Goal: Transaction & Acquisition: Purchase product/service

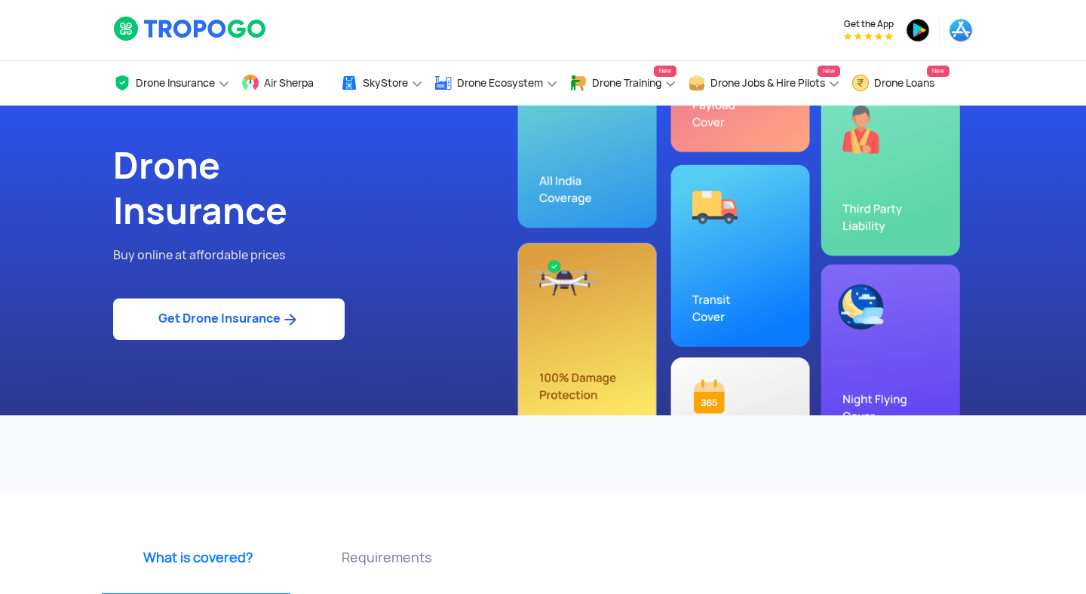
click at [269, 321] on link "Get Drone Insurance" at bounding box center [229, 319] width 232 height 41
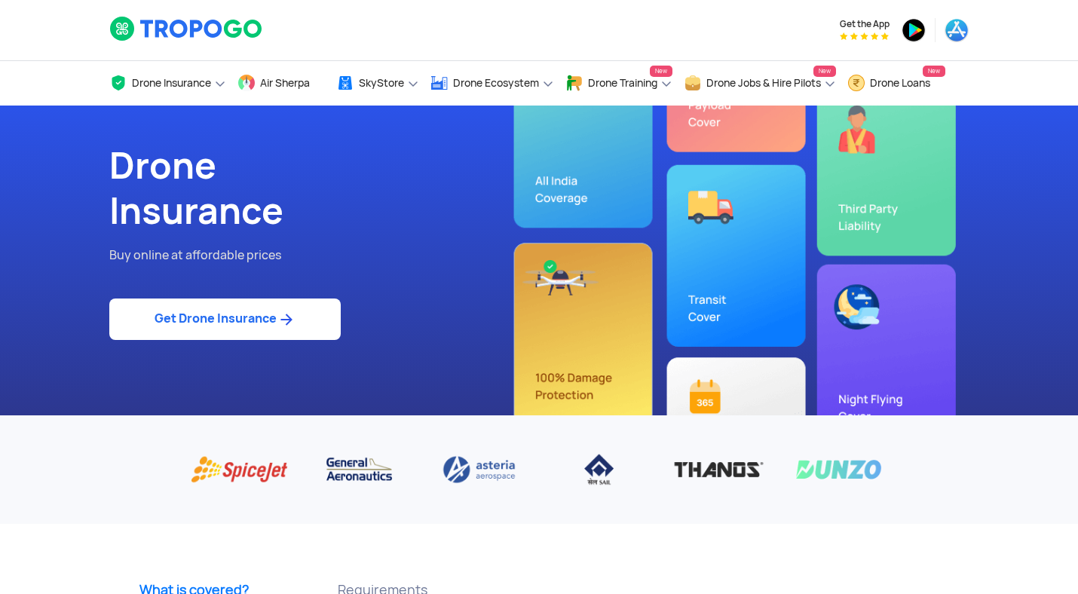
click at [281, 318] on img at bounding box center [286, 320] width 19 height 18
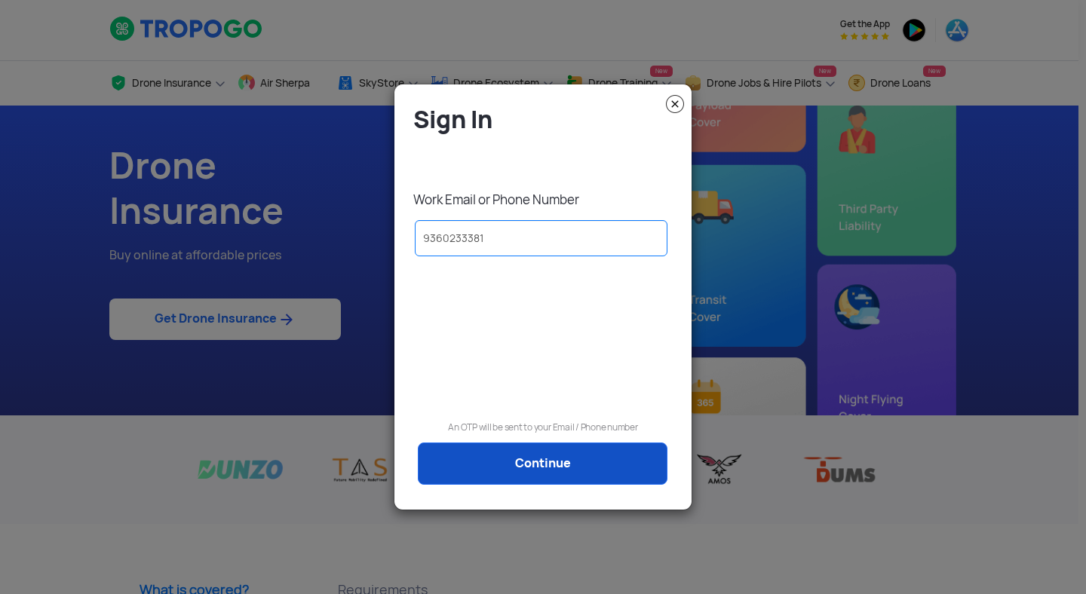
type input "9360233381"
click at [450, 457] on link "Continue" at bounding box center [543, 464] width 250 height 42
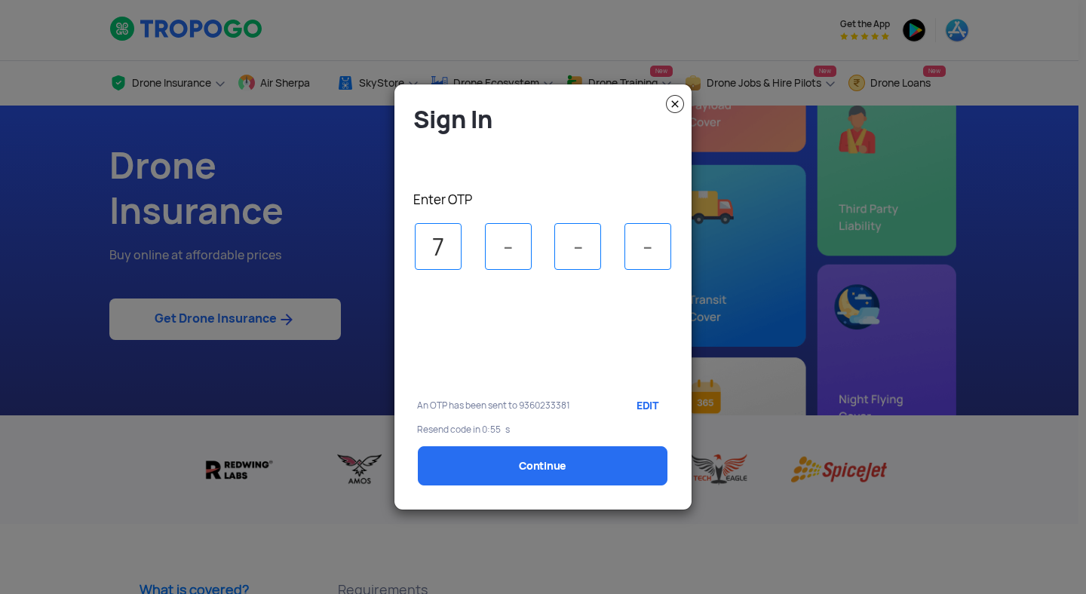
type input "7"
type input "1"
type input "2"
select select "1000000"
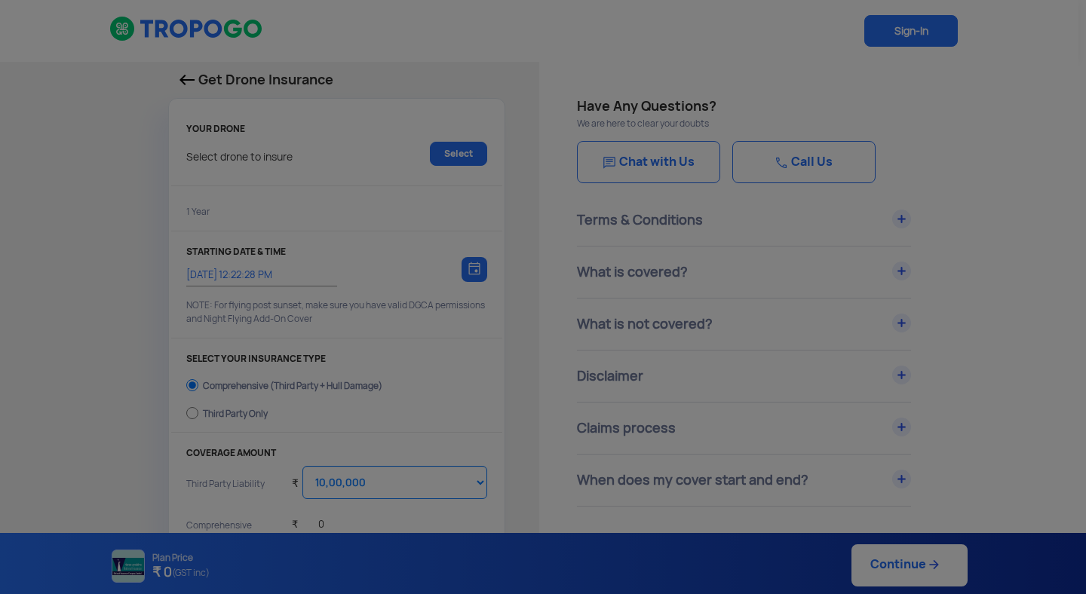
type input "[DATE] 12:32:00 PM"
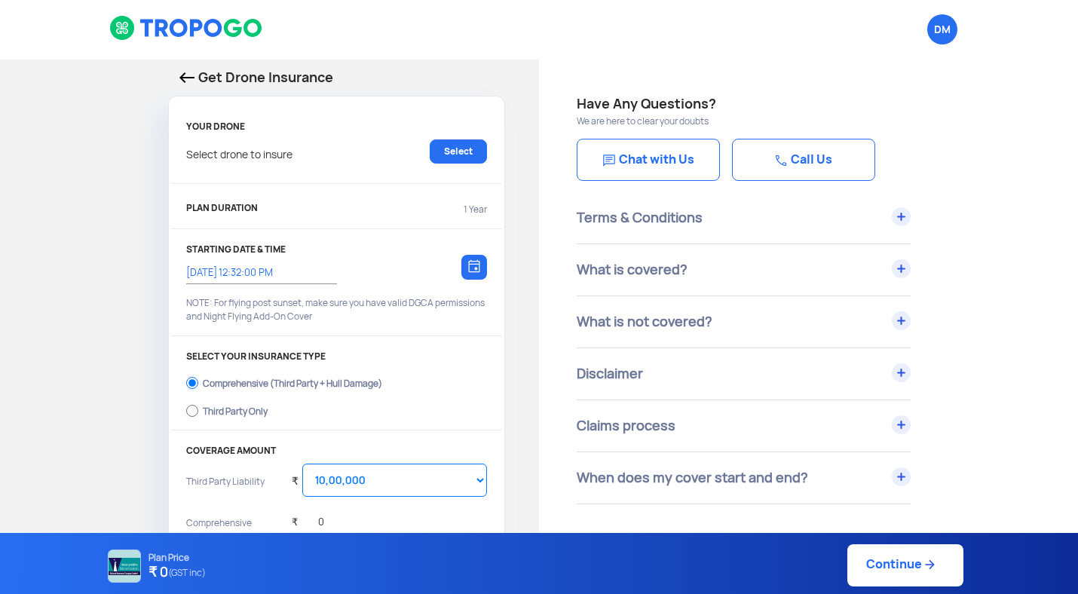
scroll to position [2, 0]
click at [442, 146] on link "Select" at bounding box center [458, 151] width 57 height 24
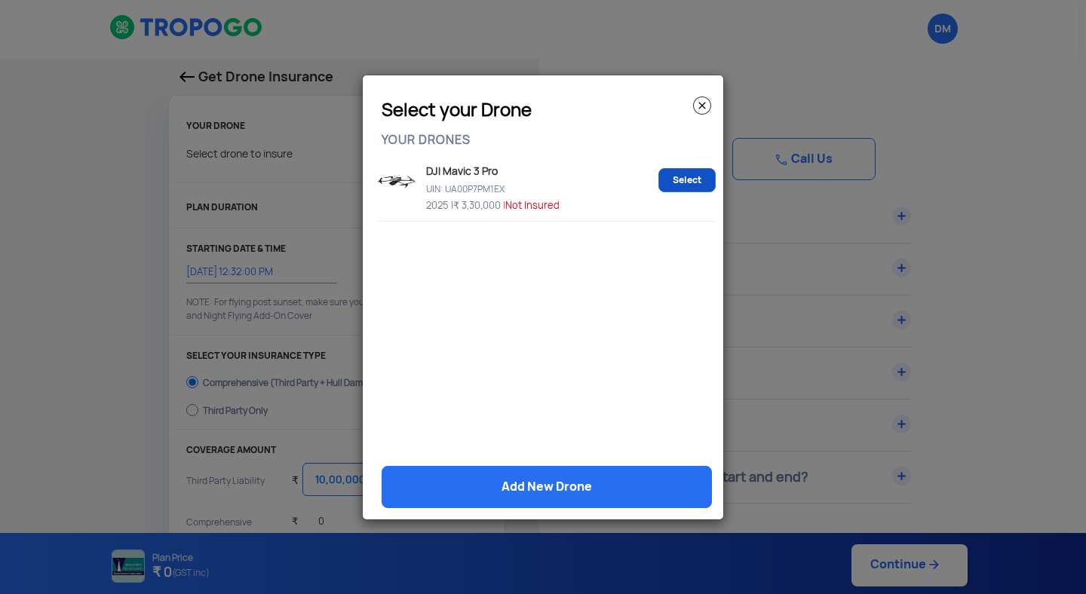
click at [699, 181] on link "Select" at bounding box center [686, 180] width 57 height 24
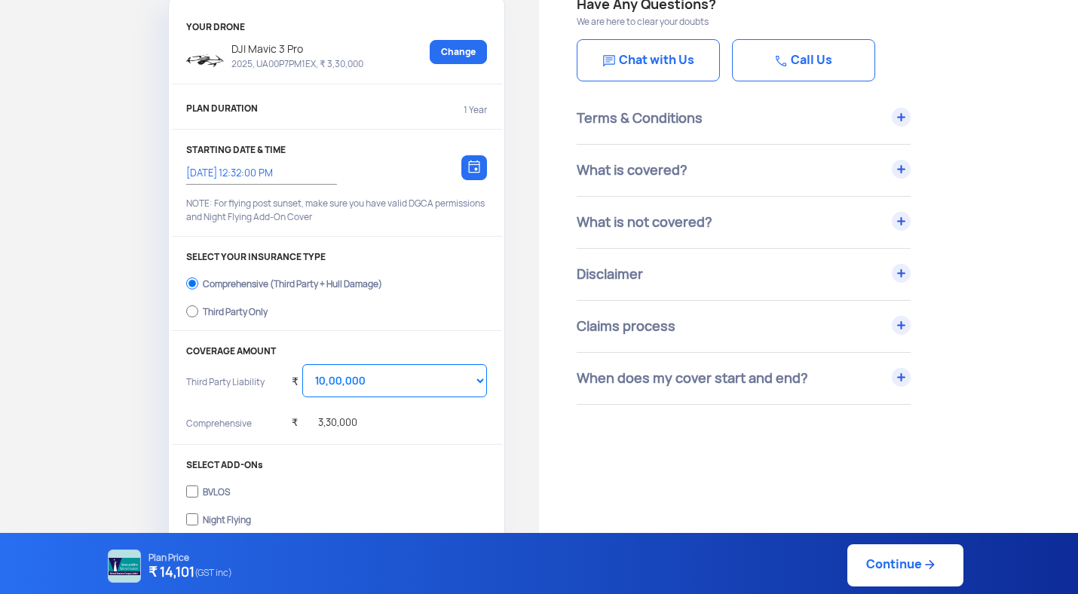
scroll to position [105, 0]
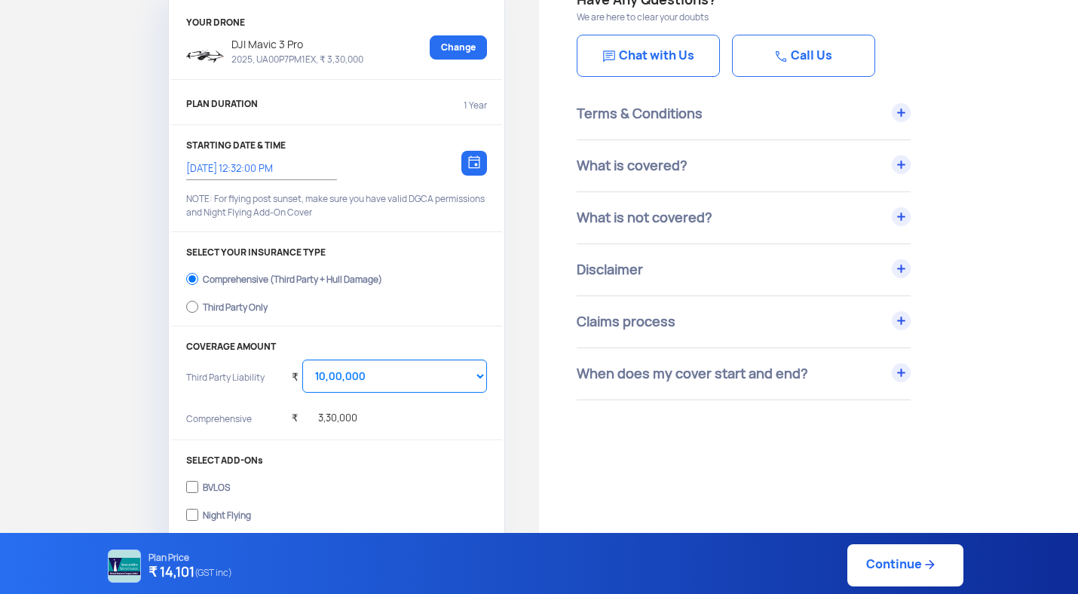
click at [234, 308] on div "Third Party Only" at bounding box center [235, 305] width 65 height 6
click at [198, 309] on input "Third Party Only" at bounding box center [192, 306] width 12 height 21
radio input "true"
select select "2000000"
click at [329, 376] on select "Select Amount 20,00,000" at bounding box center [394, 376] width 185 height 33
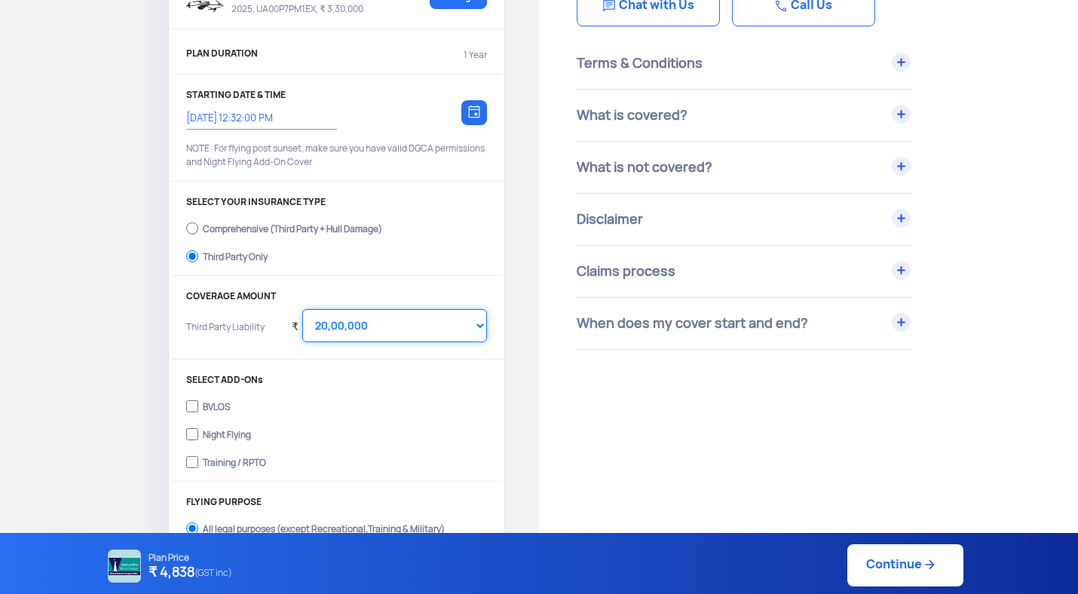
scroll to position [0, 0]
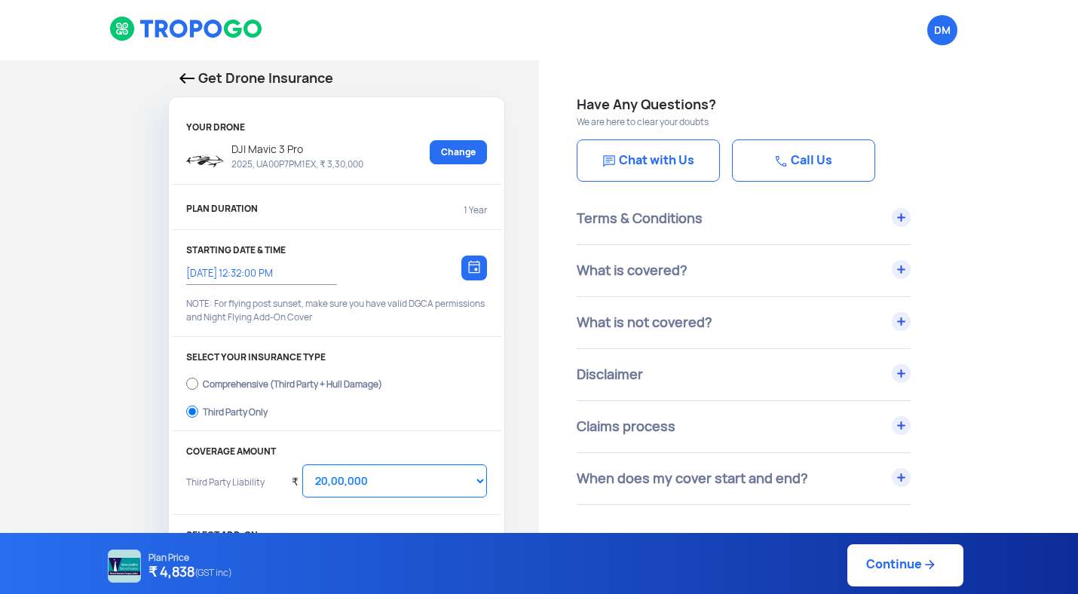
click at [867, 563] on link "Continue" at bounding box center [906, 565] width 116 height 42
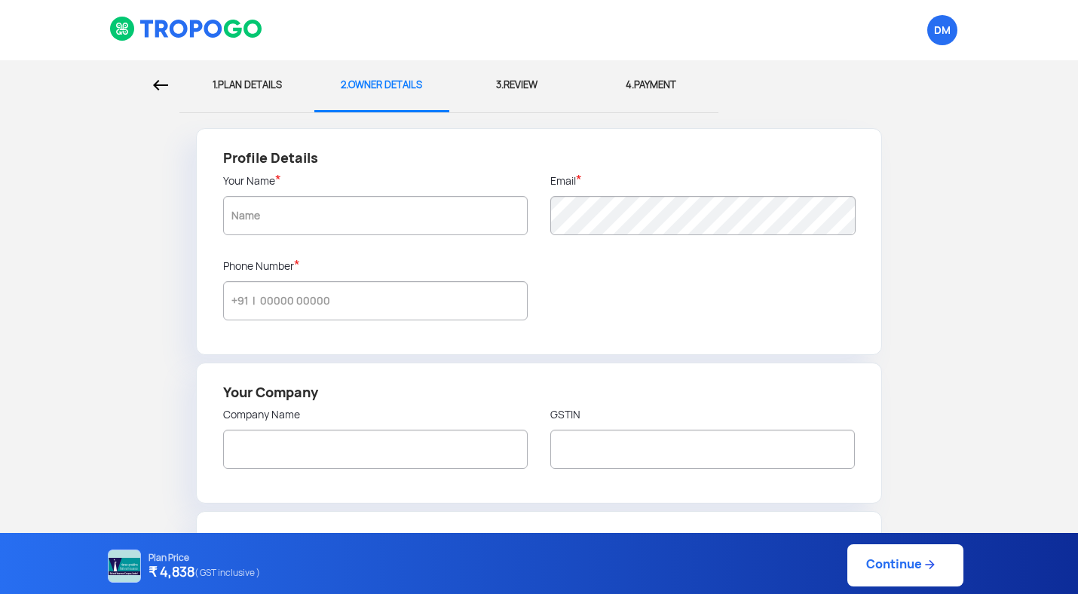
type input "[PERSON_NAME]"
type input "9360233381"
radio input "false"
radio input "true"
type input "[PERSON_NAME]"
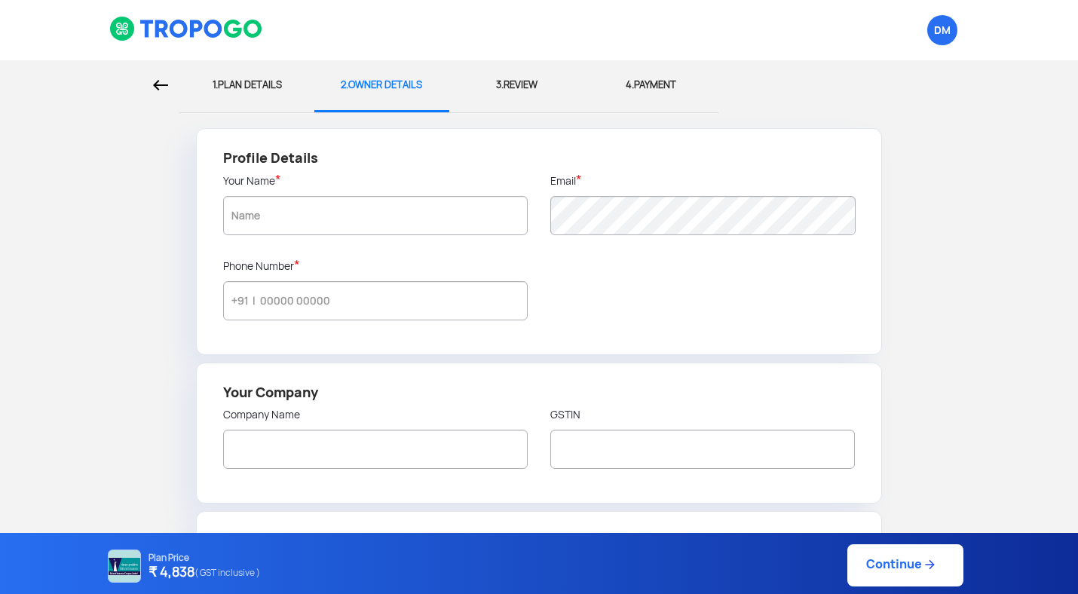
type input "[STREET_ADDRESS]"
type input "641035"
type input "Coimbatore"
type input "[GEOGRAPHIC_DATA]"
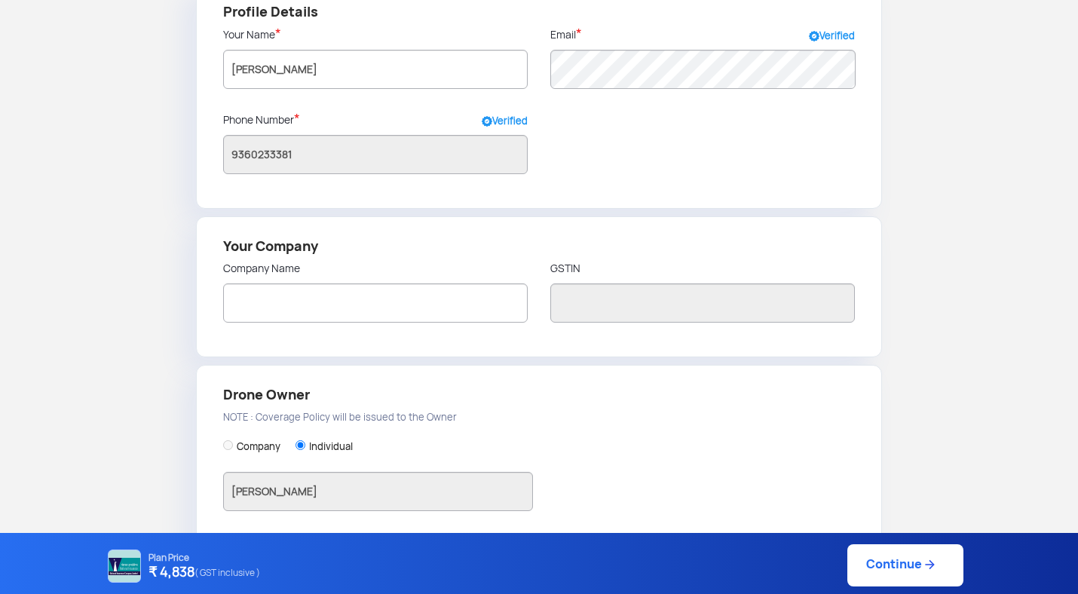
scroll to position [149, 0]
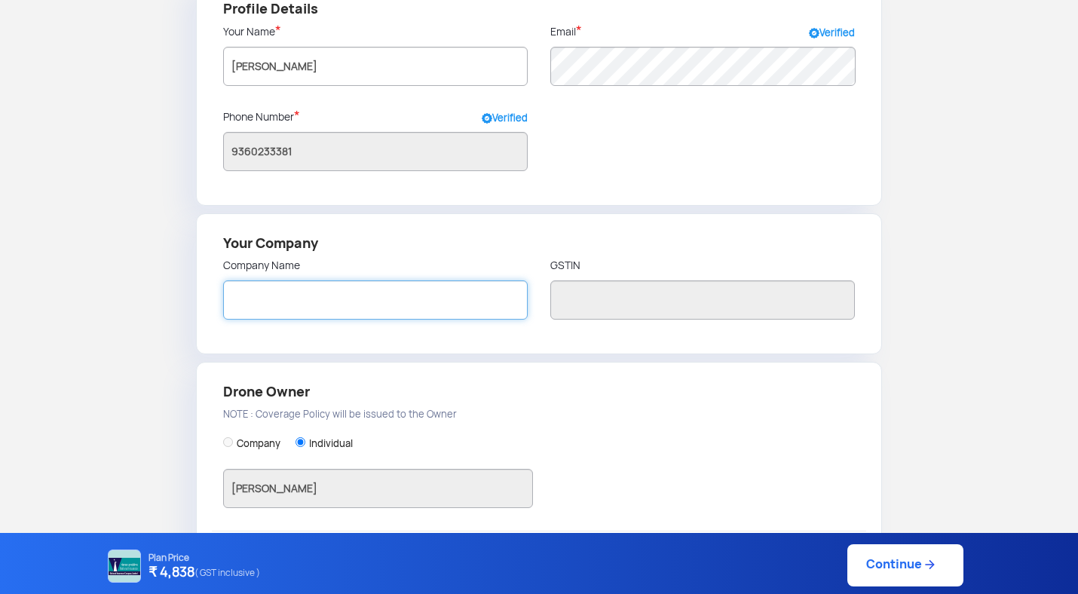
click at [494, 304] on input "text" at bounding box center [375, 300] width 305 height 39
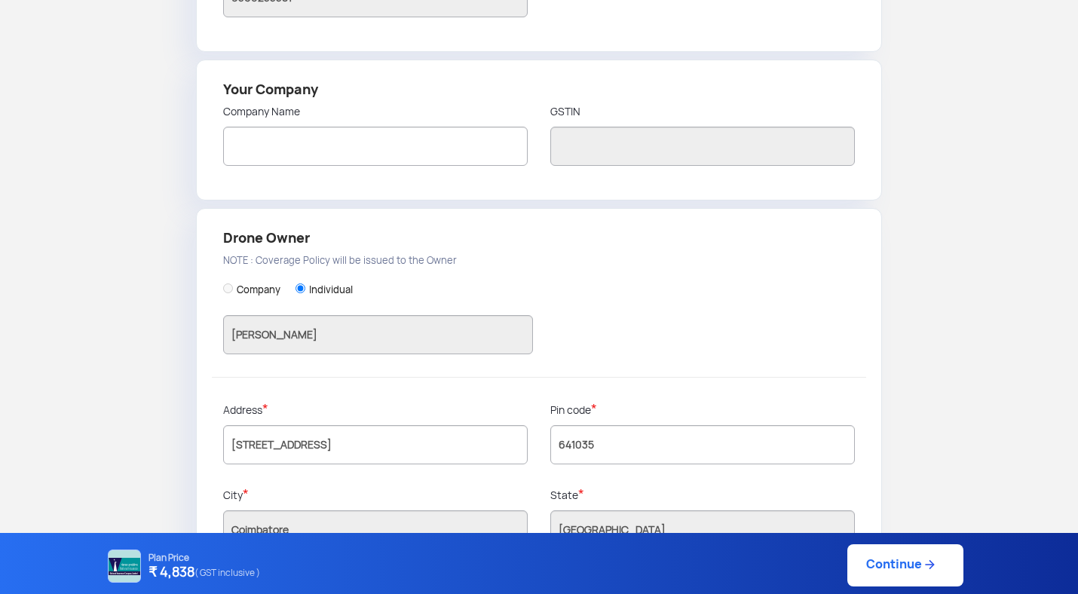
scroll to position [0, 0]
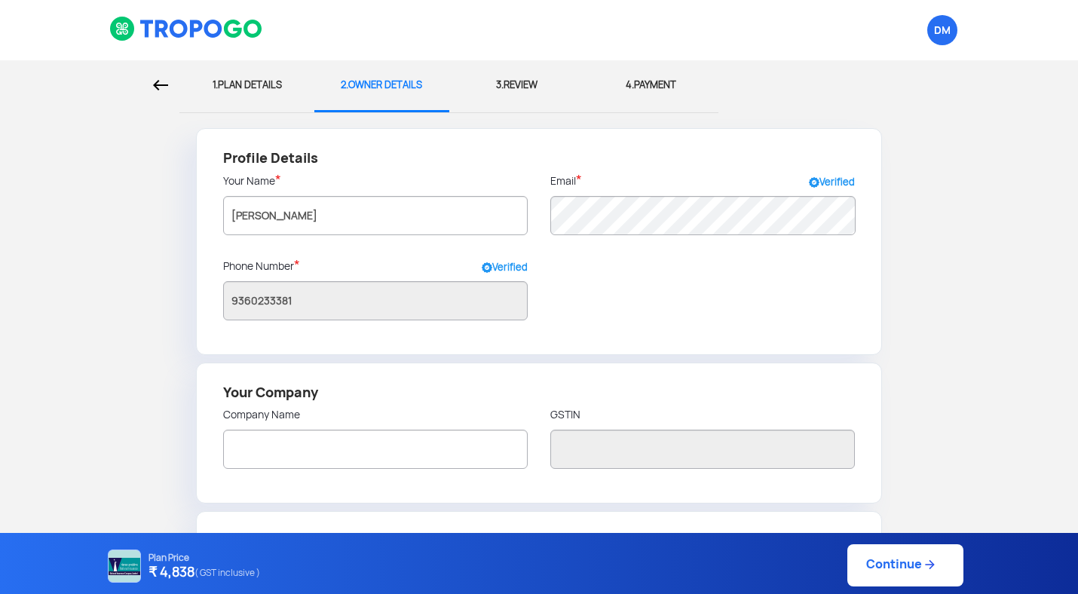
click at [874, 575] on link "Continue" at bounding box center [906, 565] width 116 height 42
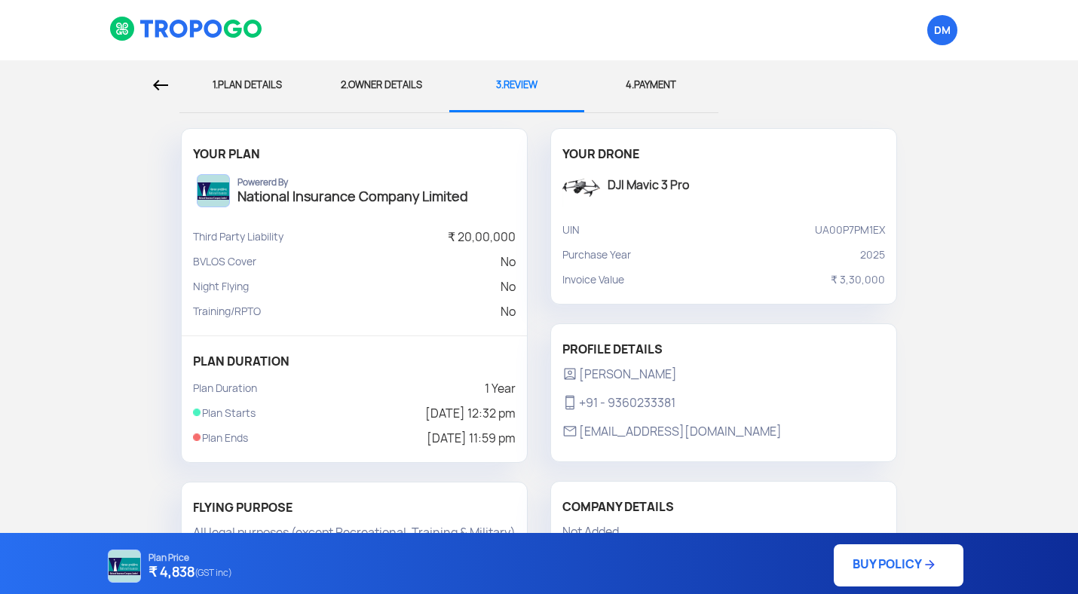
click at [344, 90] on span "2." at bounding box center [345, 84] width 8 height 13
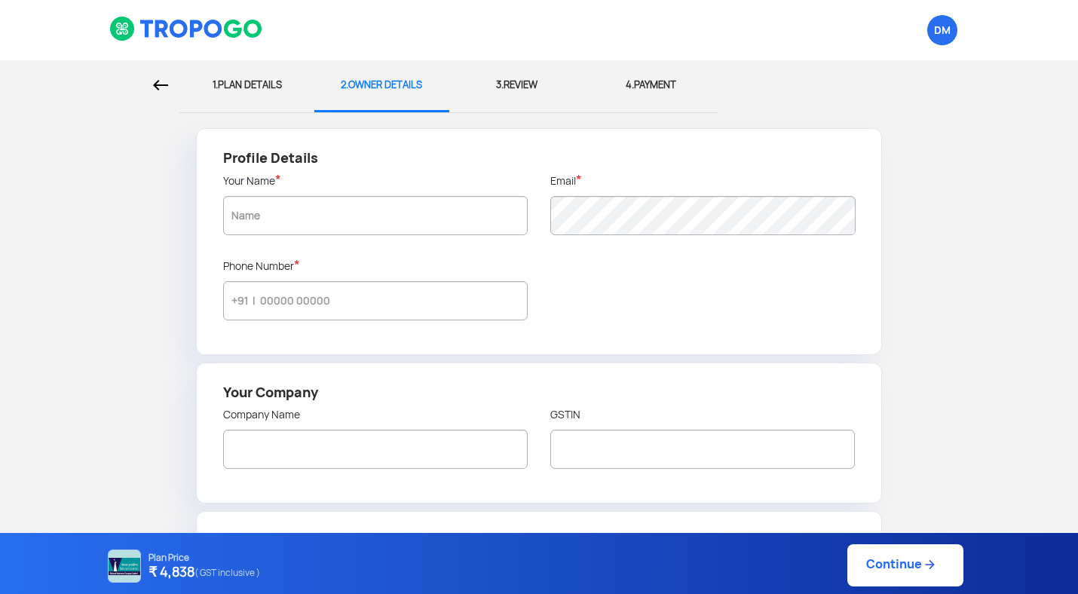
type input "[PERSON_NAME]"
type input "9360233381"
radio input "false"
radio input "true"
type input "[PERSON_NAME]"
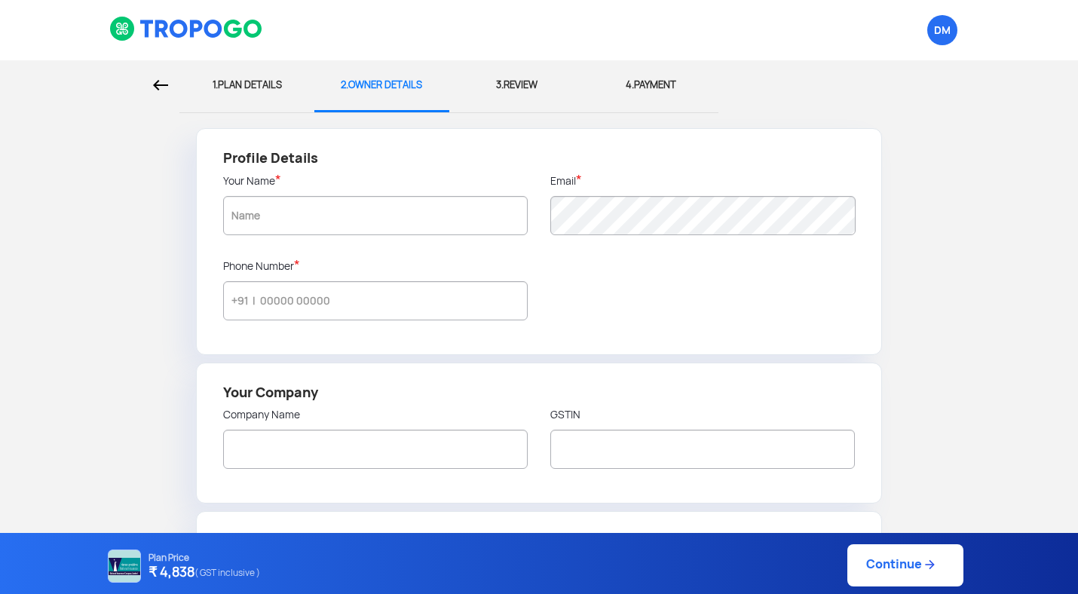
type input "[STREET_ADDRESS]"
type input "641035"
type input "Coimbatore"
type input "[GEOGRAPHIC_DATA]"
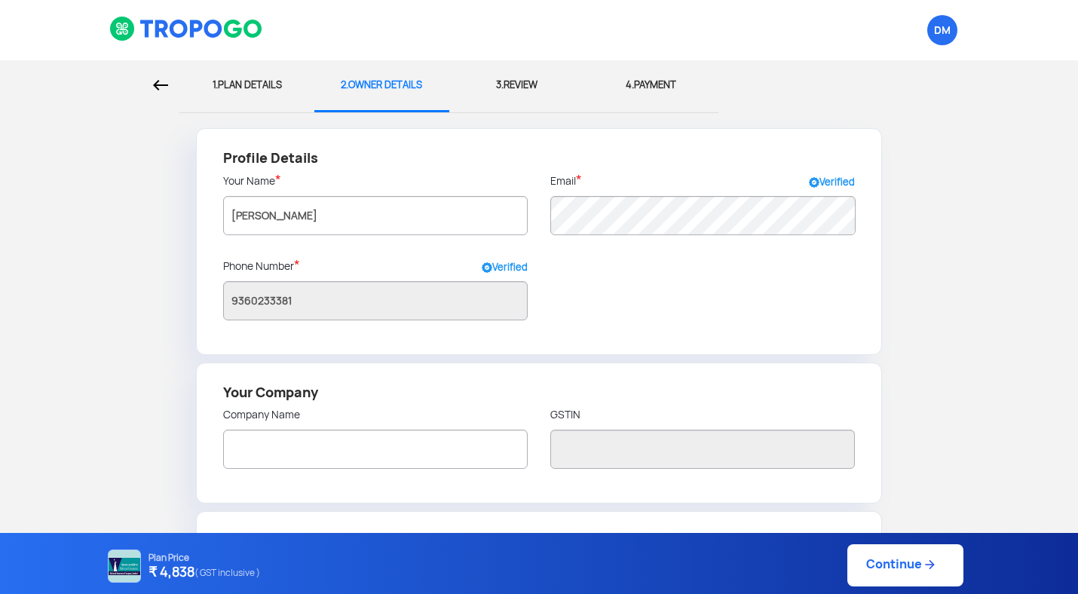
click at [250, 87] on div "1. PLAN DETAILS" at bounding box center [247, 85] width 112 height 50
select select "1000000"
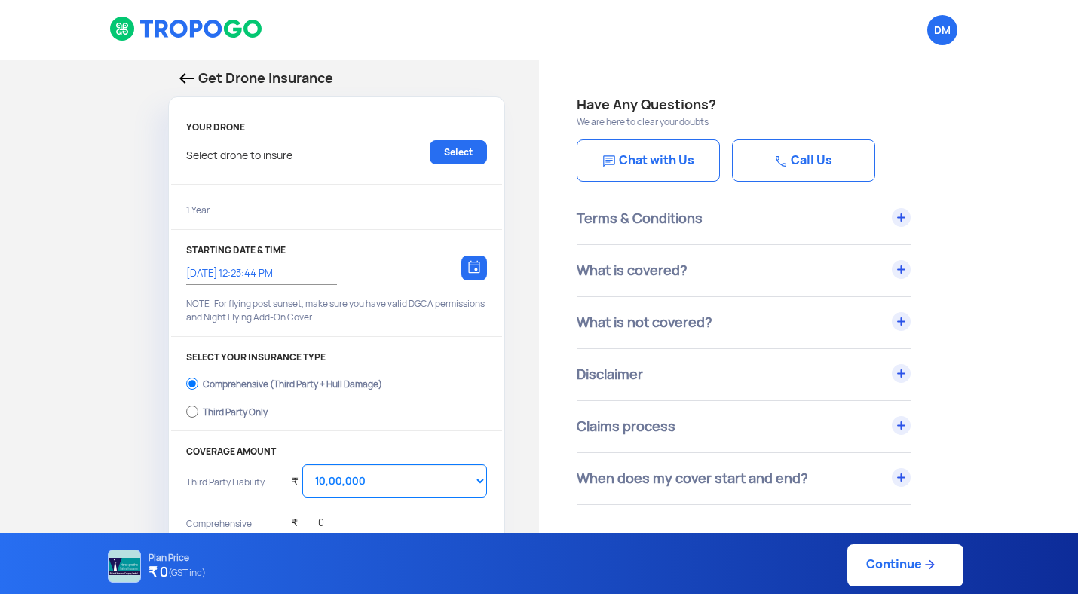
type input "[DATE] 12:32:00 PM"
radio input "false"
radio input "true"
select select "2000000"
click at [271, 379] on div "Comprehensive (Third Party + Hull Damage)" at bounding box center [292, 382] width 179 height 6
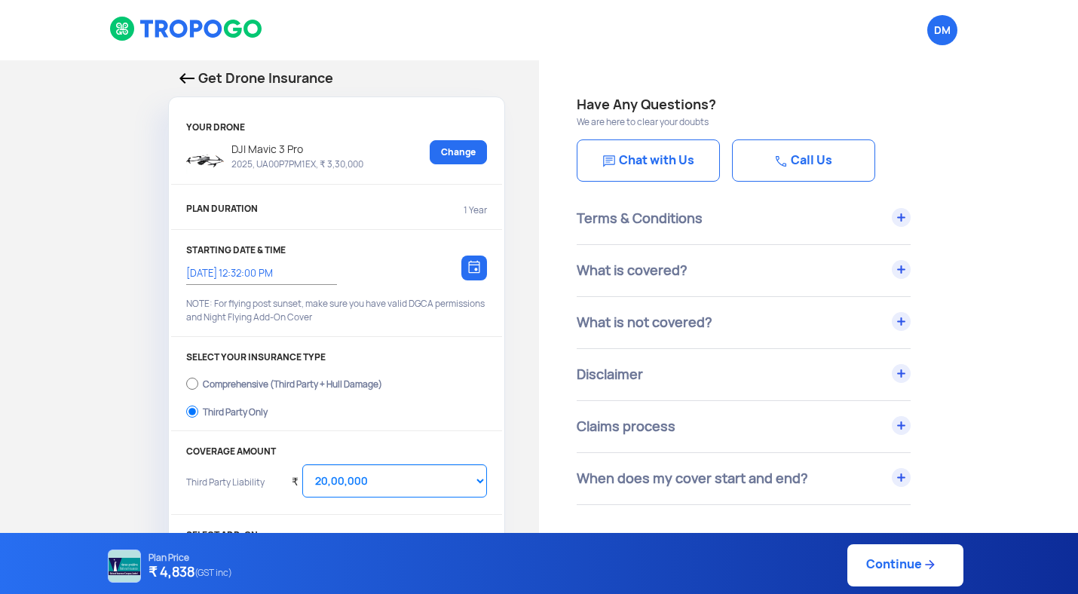
click at [198, 379] on input "Comprehensive (Third Party + Hull Damage)" at bounding box center [192, 383] width 12 height 21
radio input "true"
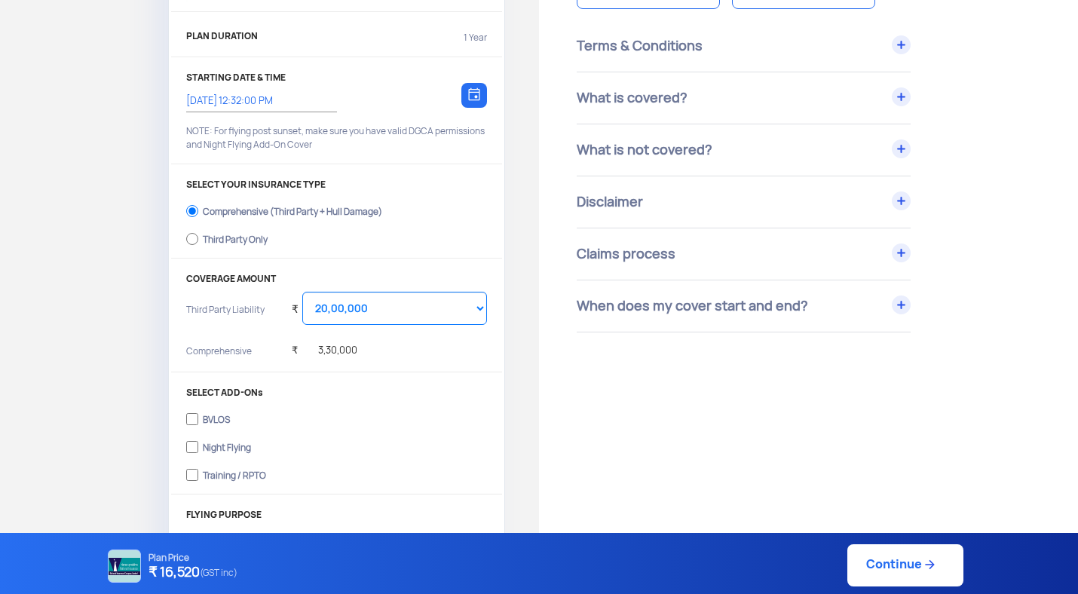
scroll to position [190, 0]
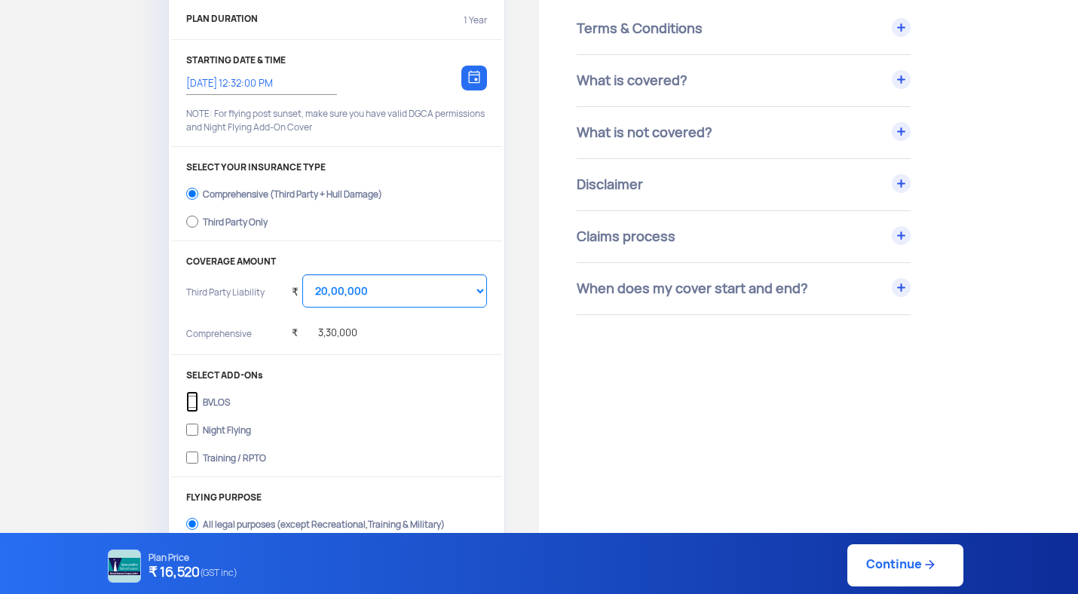
click at [187, 403] on input "BVLOS" at bounding box center [192, 401] width 12 height 21
checkbox input "true"
click at [196, 434] on input "Night Flying" at bounding box center [192, 429] width 12 height 21
checkbox input "true"
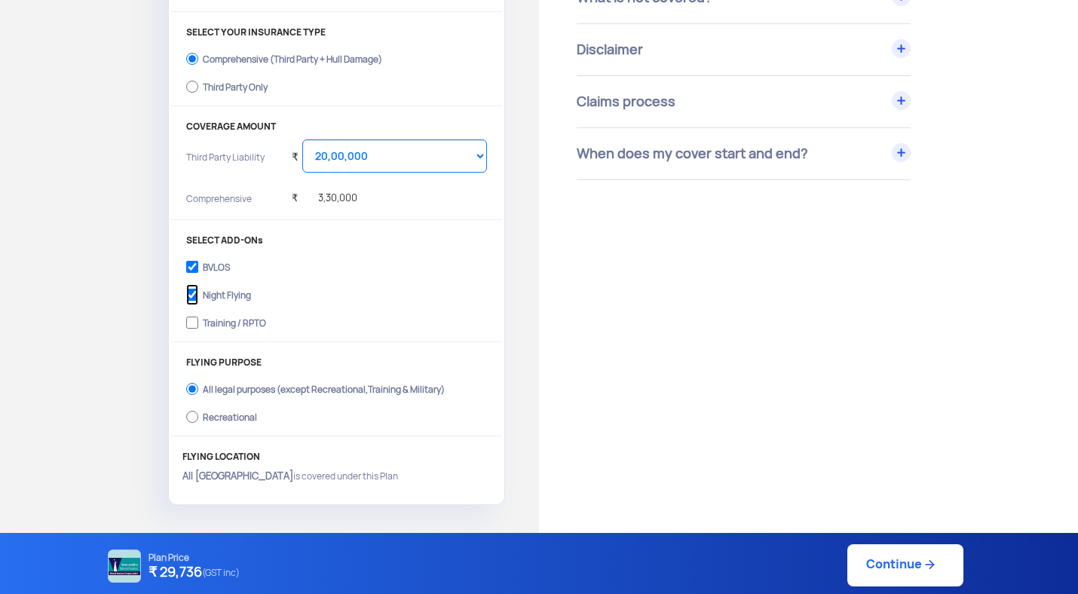
scroll to position [326, 0]
click at [362, 155] on select "Select Amount 10,00,000 15,00,000 20,00,000" at bounding box center [394, 155] width 185 height 33
select select "1000000"
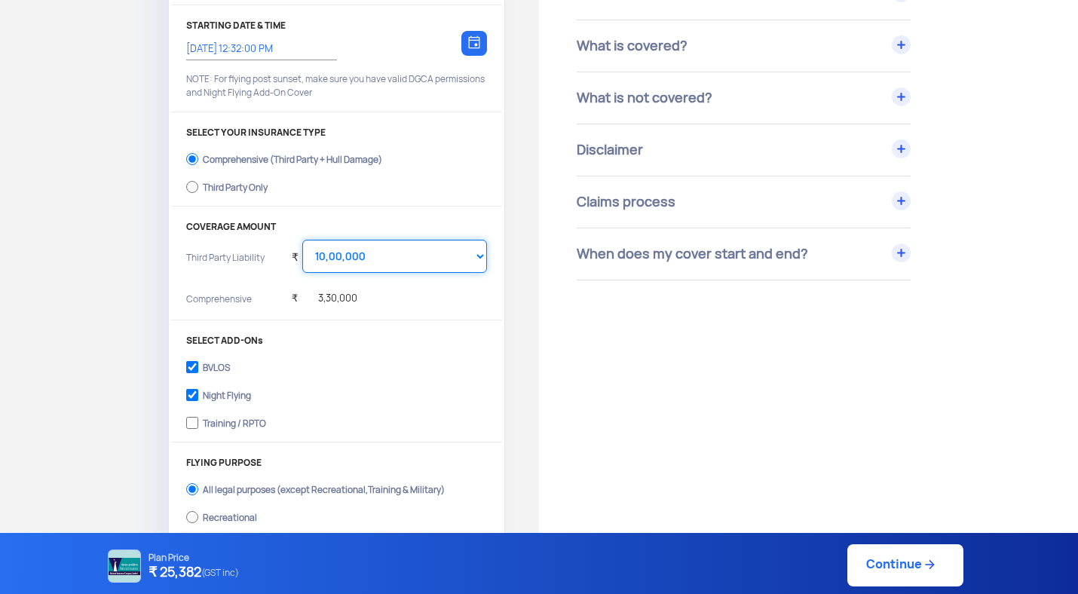
scroll to position [209, 0]
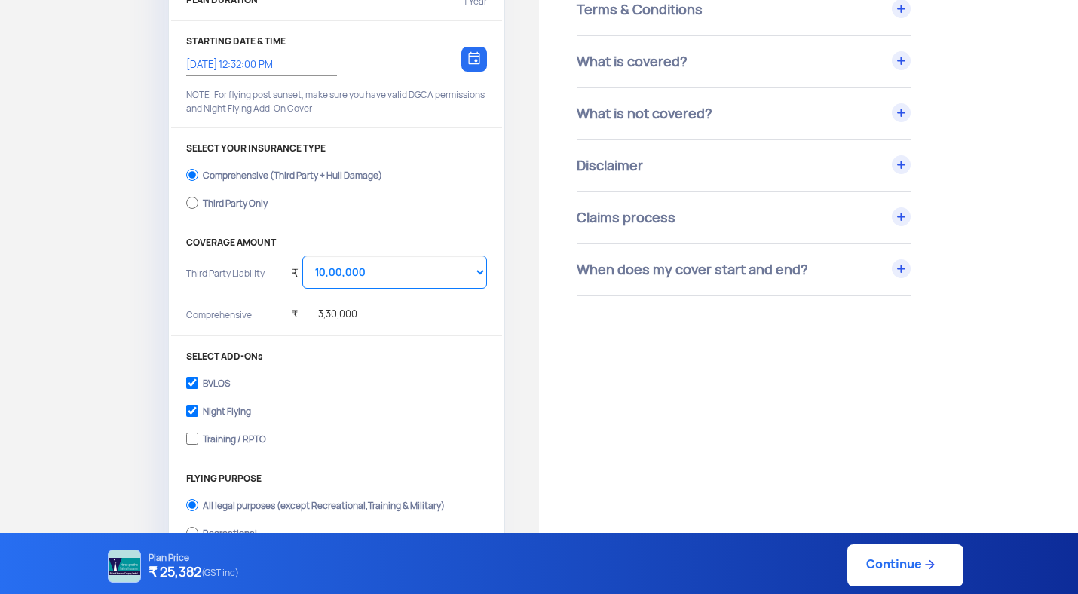
click at [229, 201] on div "Third Party Only" at bounding box center [235, 201] width 65 height 6
click at [198, 201] on input "Third Party Only" at bounding box center [192, 202] width 12 height 21
radio input "true"
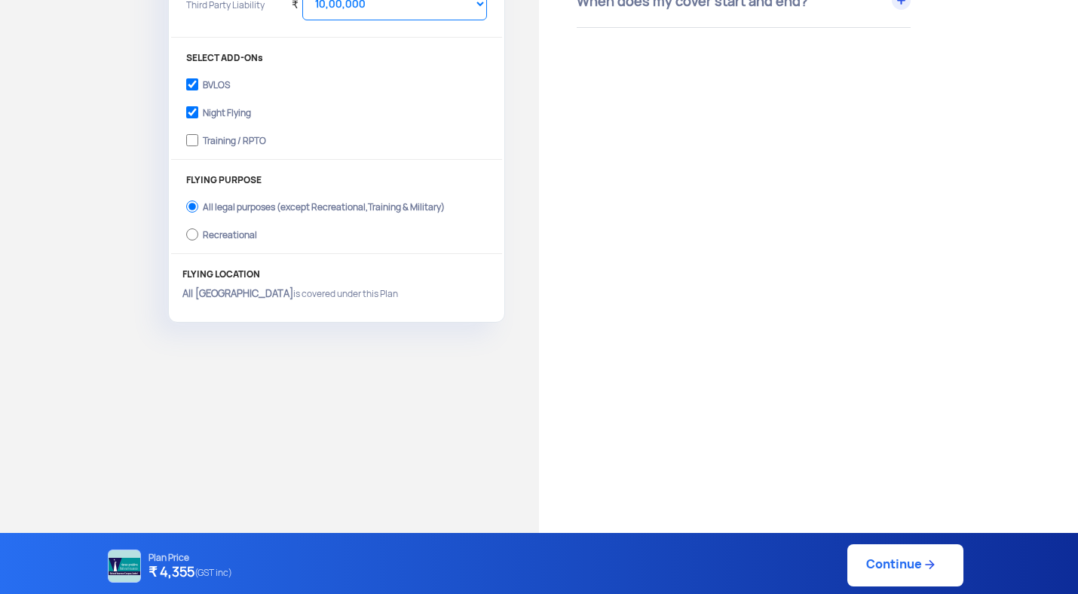
scroll to position [551, 0]
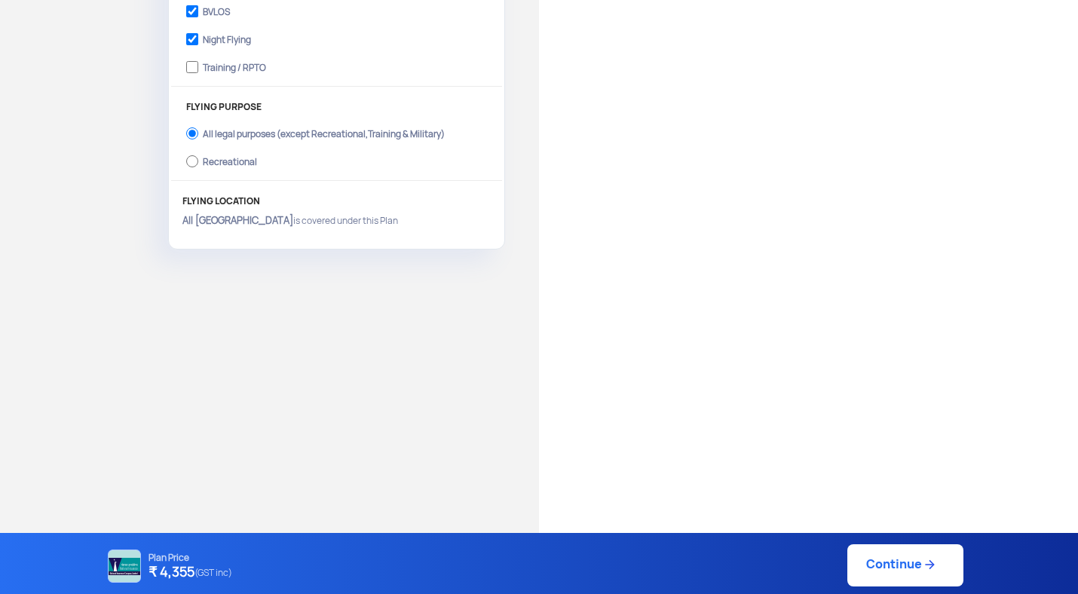
click at [232, 219] on p "All India is covered under this Plan" at bounding box center [337, 221] width 308 height 14
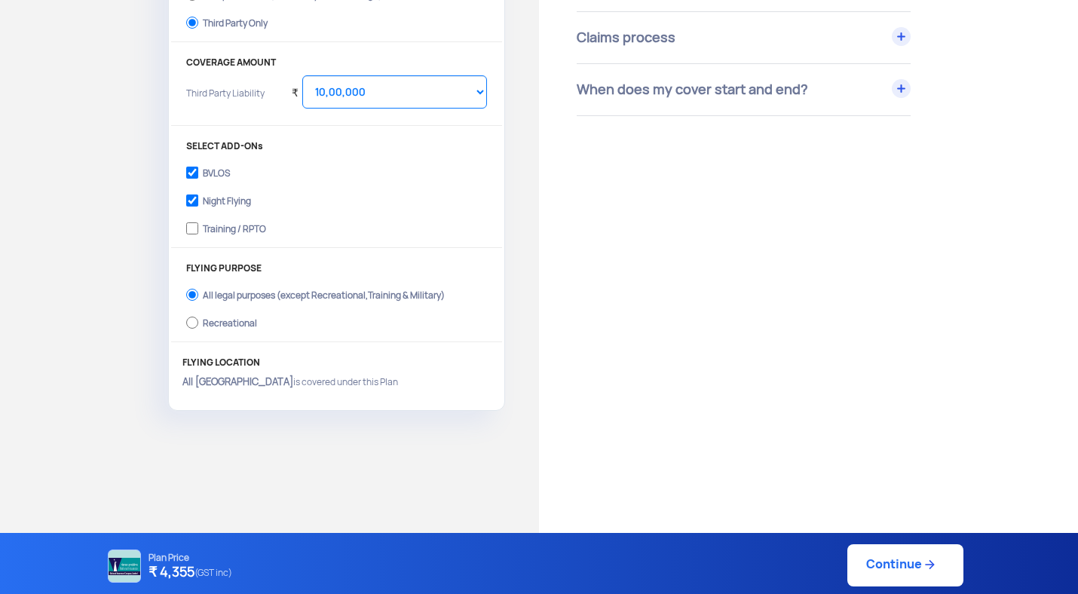
scroll to position [390, 0]
click at [910, 540] on div "Plan Price ₹ 4,355 (GST inc) Continue" at bounding box center [539, 563] width 1078 height 61
click at [880, 557] on link "Continue" at bounding box center [906, 565] width 116 height 42
type input "[DATE] 12:35:00 PM"
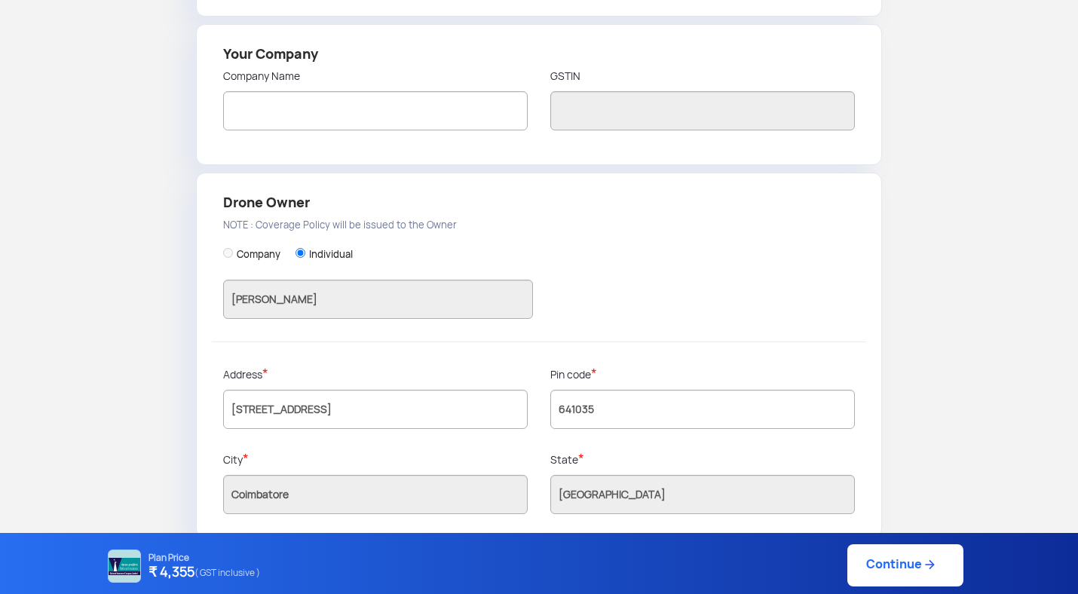
scroll to position [348, 0]
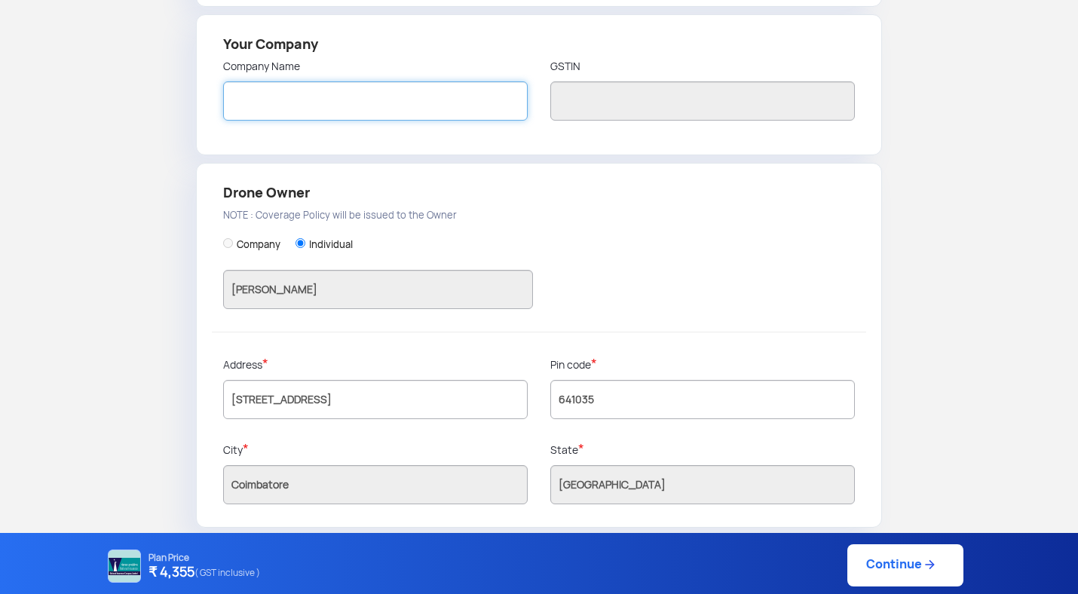
click at [340, 86] on input "text" at bounding box center [375, 100] width 305 height 39
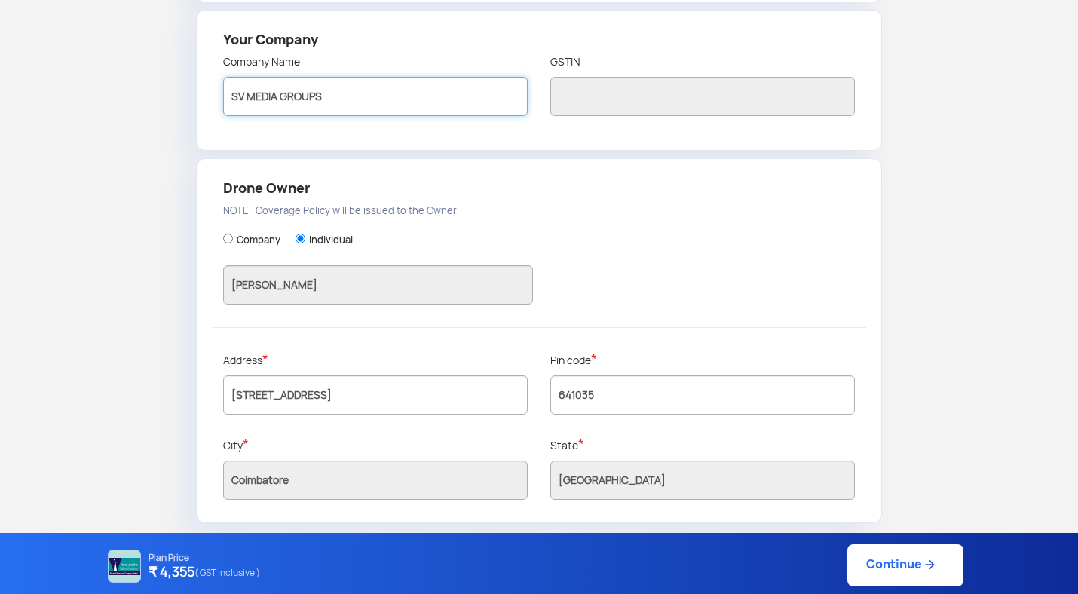
type input "SV MEDIA GROUPS"
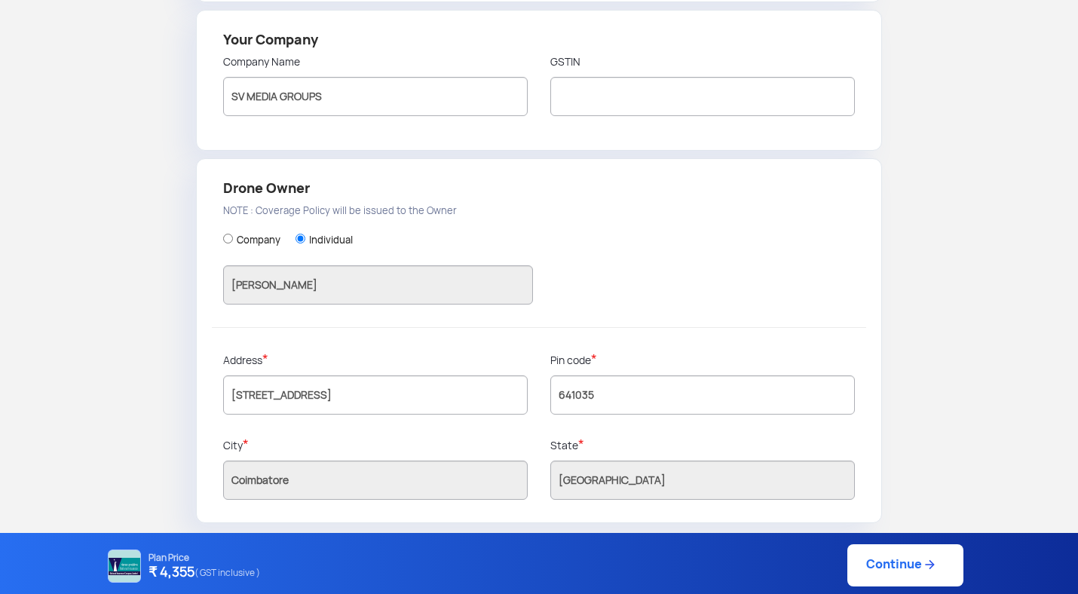
click at [890, 563] on link "Continue" at bounding box center [906, 565] width 116 height 42
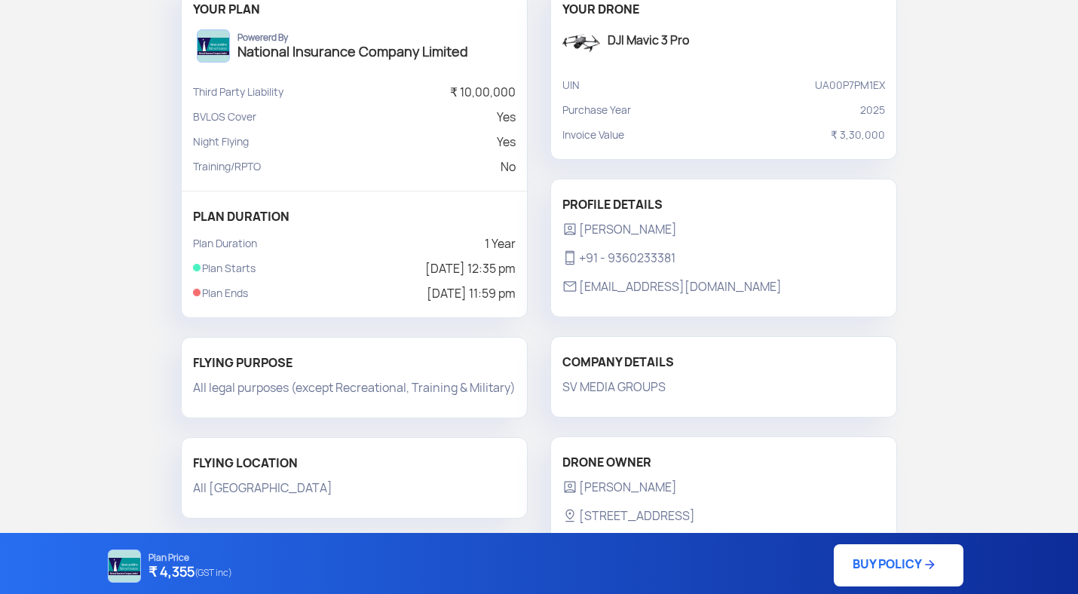
scroll to position [140, 0]
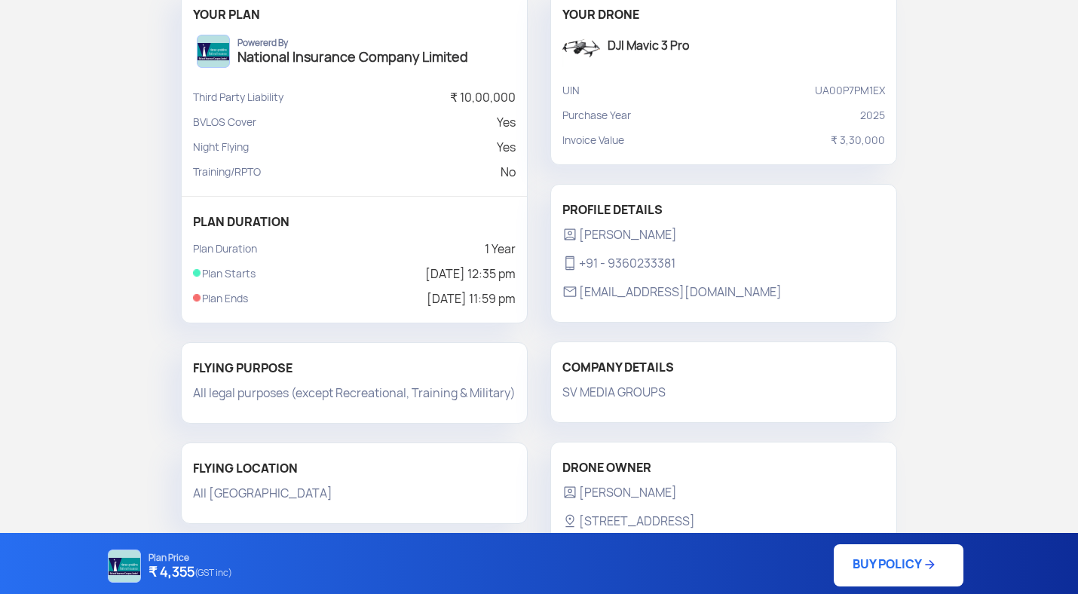
click at [1023, 108] on div "1. PLAN DETAILS 2. OWNER DETAILS 3. REVIEW 4. PAYMENT YOUR PLAN Powererd By Nat…" at bounding box center [539, 265] width 1078 height 688
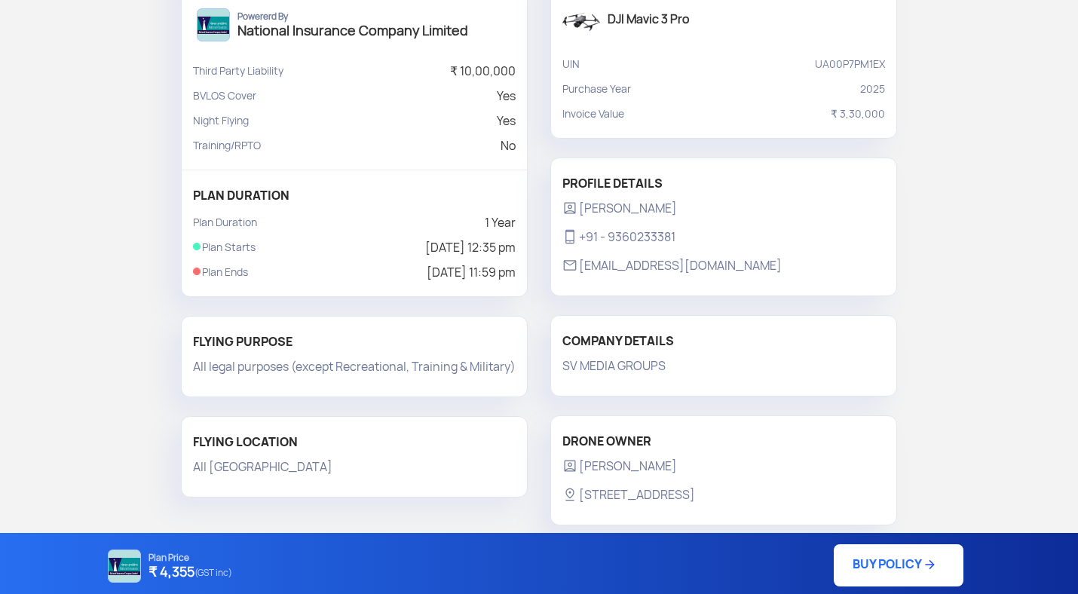
scroll to position [206, 0]
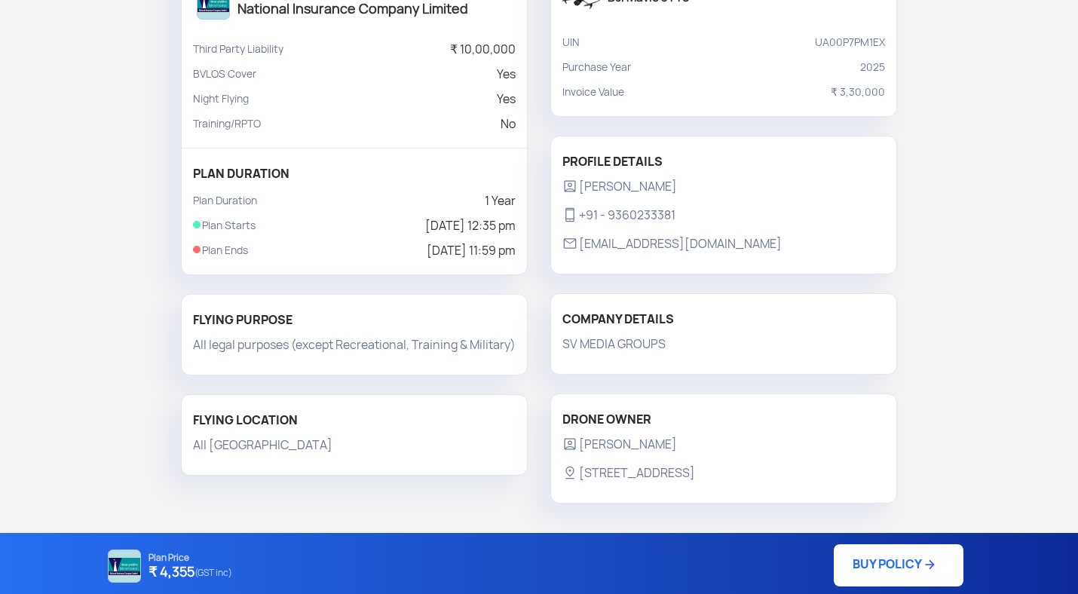
click at [1016, 57] on div "1. PLAN DETAILS 2. OWNER DETAILS 3. REVIEW 4. PAYMENT YOUR PLAN Powererd By Nat…" at bounding box center [539, 217] width 1078 height 688
